Goal: Task Accomplishment & Management: Complete application form

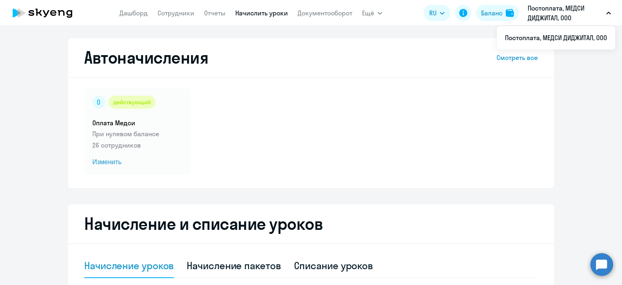
select select "10"
click at [174, 14] on link "Сотрудники" at bounding box center [175, 13] width 37 height 8
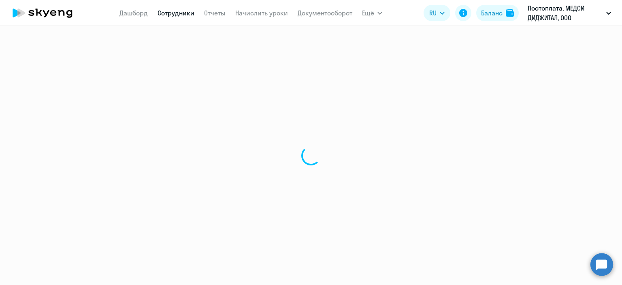
select select "30"
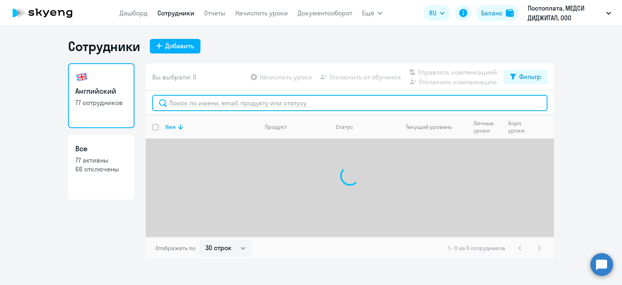
click at [177, 101] on input "text" at bounding box center [349, 103] width 395 height 16
type input "[PERSON_NAME]"
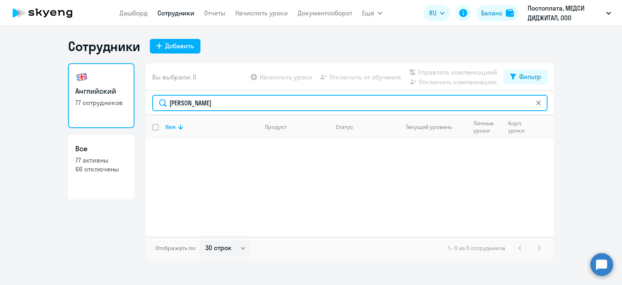
drag, startPoint x: 205, startPoint y: 102, endPoint x: 126, endPoint y: 104, distance: 79.0
click at [126, 104] on div "Английский 77 сотрудников Все 77 активны 66 отключены Вы выбрали: 0 Начислить у…" at bounding box center [311, 161] width 486 height 196
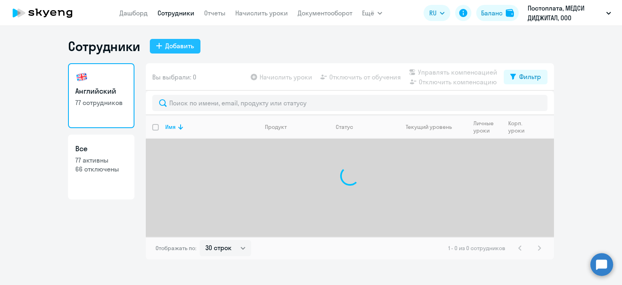
click at [168, 43] on div "Добавить" at bounding box center [179, 46] width 29 height 10
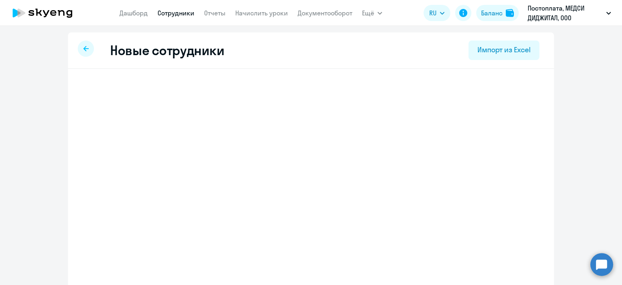
select select "english_adult_not_native_speaker"
select select "3"
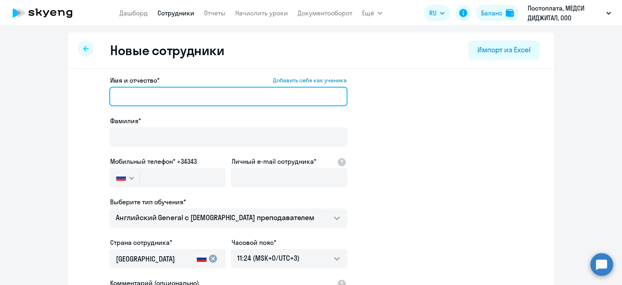
click at [162, 100] on input "Имя и отчество* Добавить себя как ученика" at bounding box center [228, 96] width 238 height 19
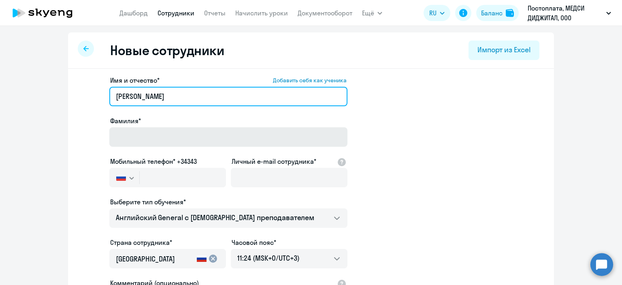
type input "[PERSON_NAME]"
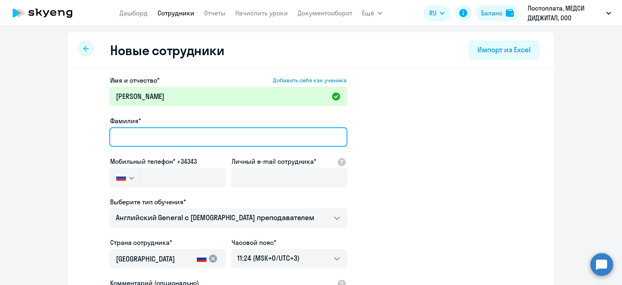
click at [179, 140] on input "Фамилия*" at bounding box center [228, 136] width 238 height 19
type input "[PERSON_NAME]"
